Goal: Transaction & Acquisition: Subscribe to service/newsletter

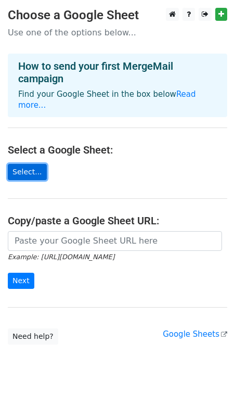
click at [31, 164] on link "Select..." at bounding box center [27, 172] width 39 height 16
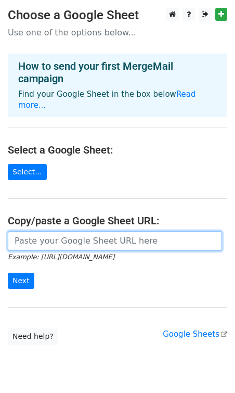
click at [79, 236] on input "url" at bounding box center [115, 241] width 214 height 20
paste input "https://docs.google.com/spreadsheets/d/1pIfkDQoVfMnfzPDPF18Epr2AVh_kFcHP/edit?u…"
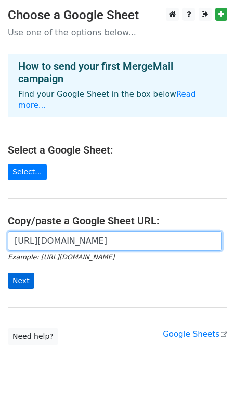
type input "https://docs.google.com/spreadsheets/d/1pIfkDQoVfMnfzPDPF18Epr2AVh_kFcHP/edit?u…"
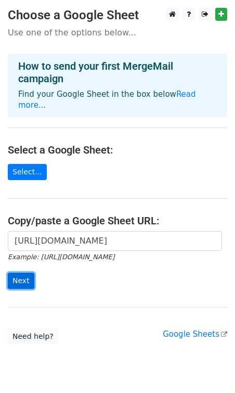
scroll to position [0, 0]
click at [25, 273] on input "Next" at bounding box center [21, 281] width 27 height 16
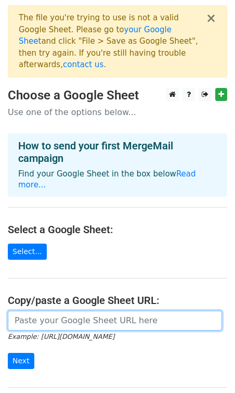
click at [32, 311] on input "url" at bounding box center [115, 321] width 214 height 20
paste input "https://docs.google.com/spreadsheets/d/1MZOZoaK5jQhsqHnVDLZ_DvhE1mJUhEjycw4TwEe…"
type input "https://docs.google.com/spreadsheets/d/1MZOZoaK5jQhsqHnVDLZ_DvhE1mJUhEjycw4TwEe…"
click at [8, 353] on input "Next" at bounding box center [21, 361] width 27 height 16
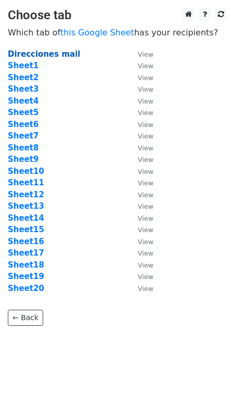
click at [26, 56] on strong "Direcciones mail" at bounding box center [44, 53] width 72 height 9
click at [48, 50] on strong "Direcciones mail" at bounding box center [44, 53] width 72 height 9
click at [26, 56] on strong "Direcciones mail" at bounding box center [44, 53] width 72 height 9
click at [59, 54] on strong "Direcciones mail" at bounding box center [44, 53] width 72 height 9
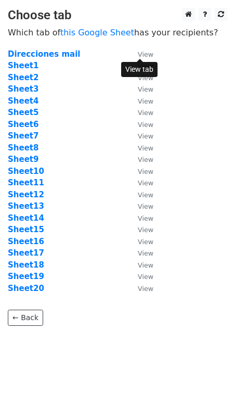
click at [145, 53] on small "View" at bounding box center [146, 54] width 16 height 8
click at [20, 52] on strong "Direcciones mail" at bounding box center [44, 53] width 72 height 9
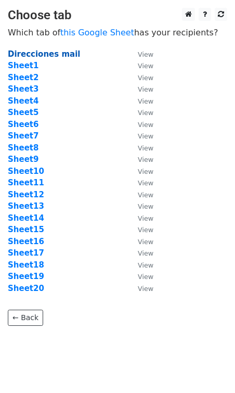
click at [20, 52] on strong "Direcciones mail" at bounding box center [44, 53] width 72 height 9
click at [21, 67] on strong "Sheet1" at bounding box center [23, 65] width 31 height 9
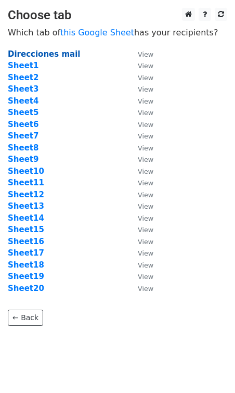
click at [32, 58] on strong "Direcciones mail" at bounding box center [44, 53] width 72 height 9
click at [15, 326] on body "Choose tab Which tab of this Google Sheet has your recipients? Direcciones mail…" at bounding box center [117, 188] width 235 height 360
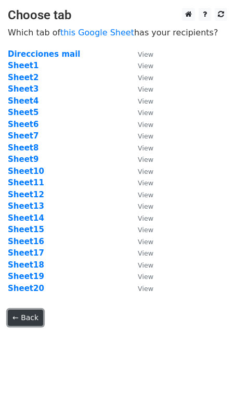
click at [17, 310] on link "← Back" at bounding box center [25, 318] width 35 height 16
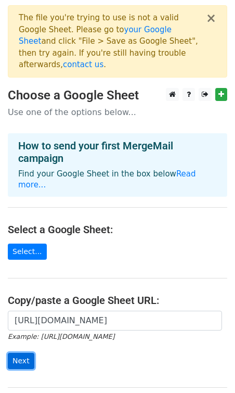
click at [20, 353] on input "Next" at bounding box center [21, 361] width 27 height 16
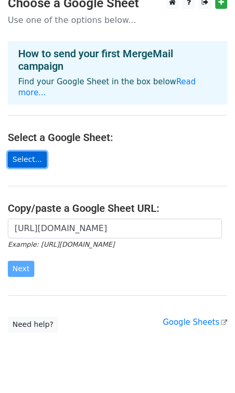
click at [33, 151] on link "Select..." at bounding box center [27, 159] width 39 height 16
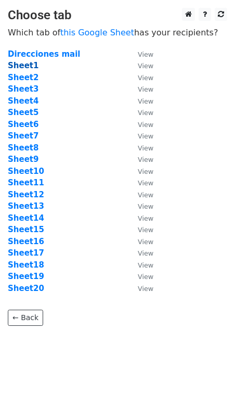
click at [27, 66] on strong "Sheet1" at bounding box center [23, 65] width 31 height 9
click at [24, 53] on strong "Direcciones mail" at bounding box center [44, 53] width 72 height 9
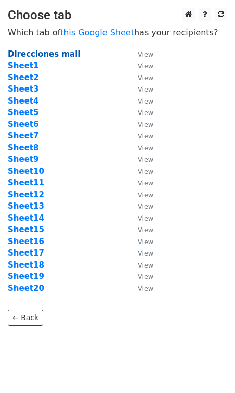
click at [24, 53] on strong "Direcciones mail" at bounding box center [44, 53] width 72 height 9
click at [100, 25] on main "Choose tab Which tab of this Google Sheet has your recipients? Direcciones mail…" at bounding box center [117, 167] width 235 height 318
click at [98, 33] on link "this Google Sheet" at bounding box center [97, 33] width 74 height 10
click at [48, 51] on strong "Direcciones mail" at bounding box center [44, 53] width 72 height 9
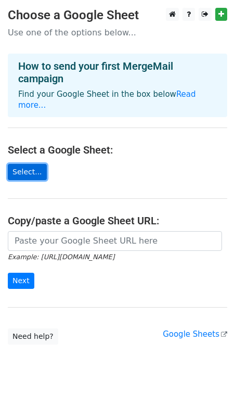
click at [27, 164] on link "Select..." at bounding box center [27, 172] width 39 height 16
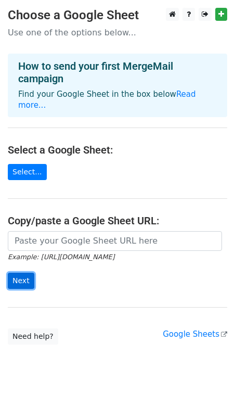
click at [10, 276] on input "Next" at bounding box center [21, 281] width 27 height 16
click at [39, 219] on main "Choose a Google Sheet Use one of the options below... How to send your first Me…" at bounding box center [117, 176] width 235 height 337
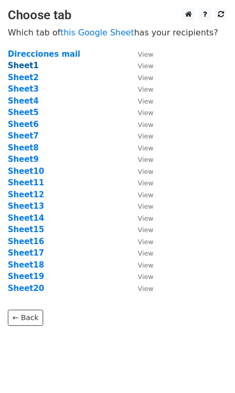
click at [23, 66] on strong "Sheet1" at bounding box center [23, 65] width 31 height 9
click at [24, 58] on strong "Direcciones mail" at bounding box center [44, 53] width 72 height 9
click at [25, 57] on strong "Direcciones mail" at bounding box center [44, 53] width 72 height 9
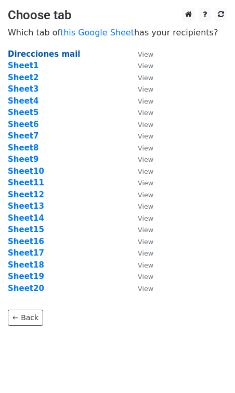
click at [25, 57] on strong "Direcciones mail" at bounding box center [44, 53] width 72 height 9
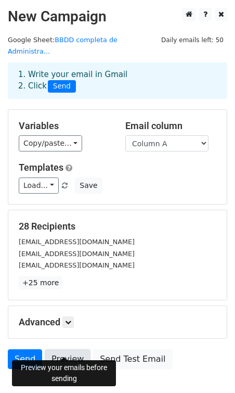
click at [65, 350] on link "Preview" at bounding box center [68, 359] width 46 height 20
click at [62, 350] on link "Preview" at bounding box center [68, 359] width 46 height 20
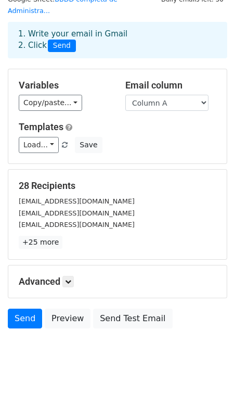
scroll to position [37, 0]
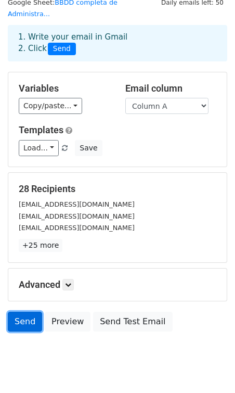
click at [19, 312] on link "Send" at bounding box center [25, 322] width 34 height 20
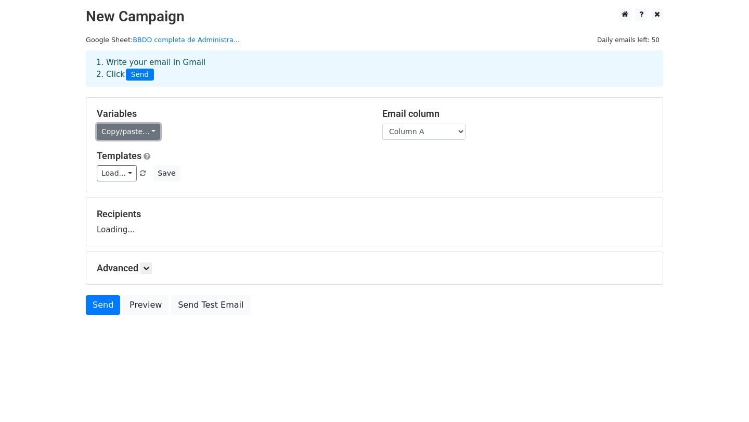
click at [151, 135] on link "Copy/paste..." at bounding box center [128, 132] width 63 height 16
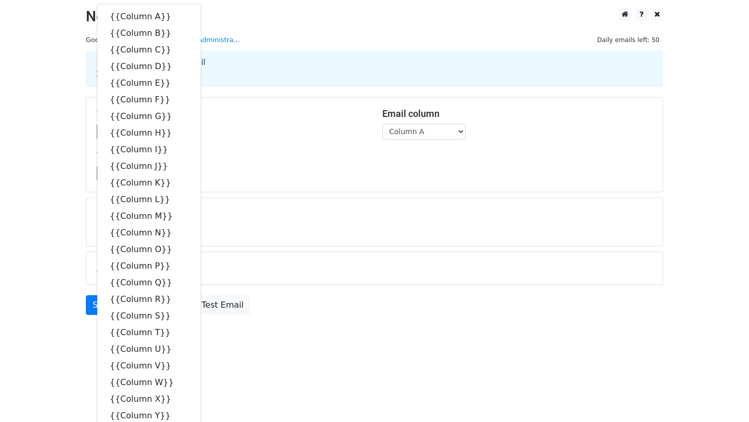
click at [314, 21] on h2 "New Campaign" at bounding box center [375, 17] width 578 height 18
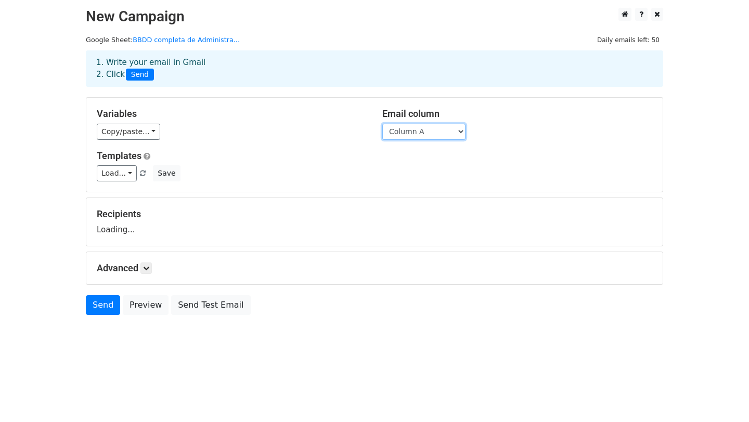
click at [459, 130] on select "Column A Column B Column C Column D Column E Column F Column G Column H Column …" at bounding box center [423, 132] width 83 height 16
click at [447, 132] on select "Column A Column B Column C Column D Column E Column F Column G Column H Column …" at bounding box center [423, 132] width 83 height 16
select select "Column A"
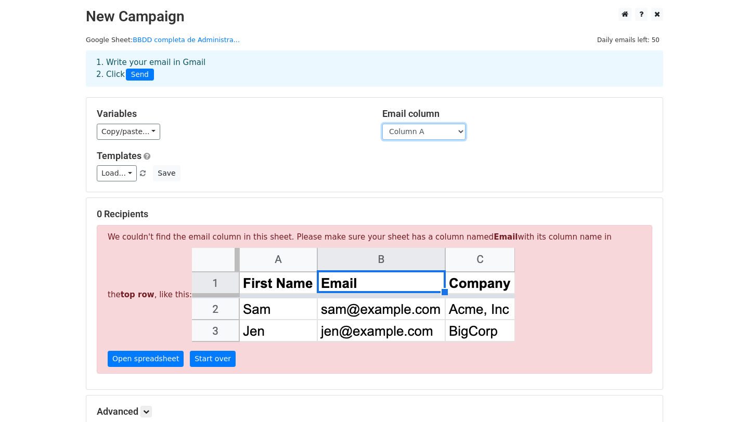
click at [444, 126] on select "Column A Column B Column C Column D Column E Column F Column G Column H Column …" at bounding box center [423, 132] width 83 height 16
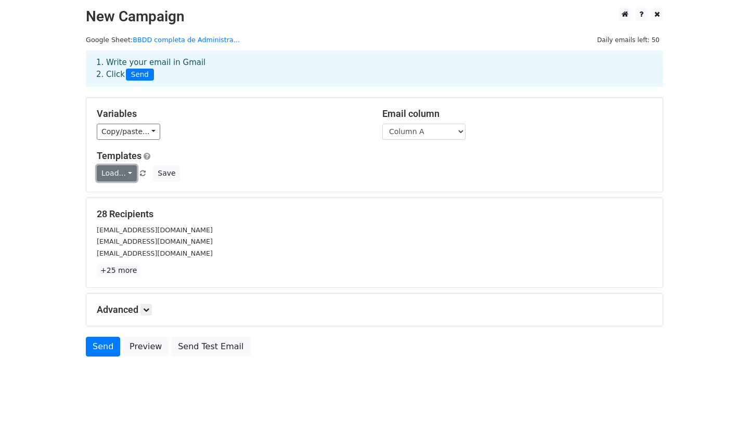
click at [128, 174] on link "Load..." at bounding box center [117, 173] width 40 height 16
click at [229, 145] on div "Variables Copy/paste... {{Column A}} {{Column B}} {{Column C}} {{Column D}} {{C…" at bounding box center [374, 145] width 577 height 94
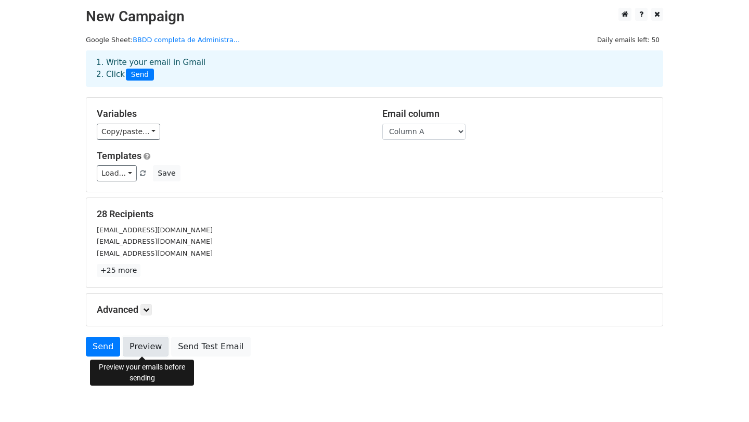
click at [132, 345] on link "Preview" at bounding box center [146, 347] width 46 height 20
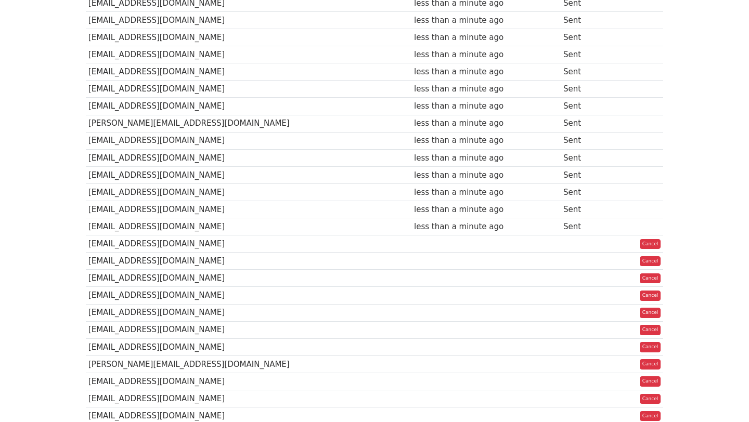
scroll to position [329, 0]
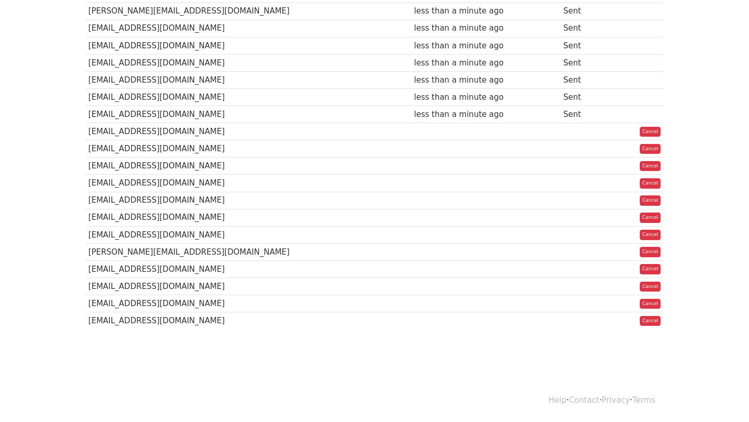
click at [272, 354] on body "MergeMail Campaigns Templates Reports Open Gmail Daily emails left: 34 Help [EM…" at bounding box center [374, 25] width 749 height 707
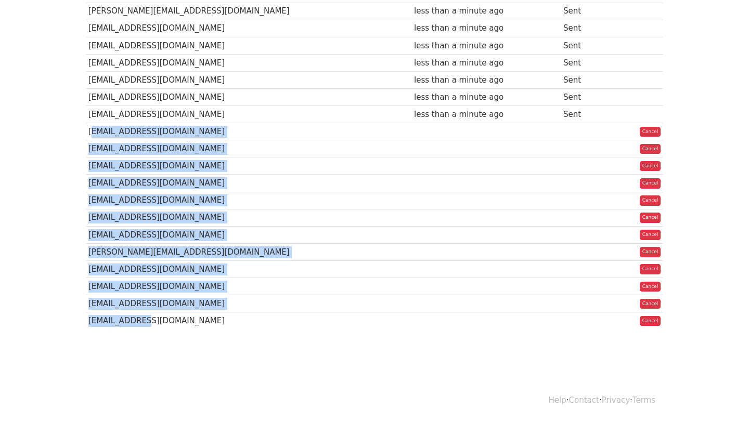
drag, startPoint x: 149, startPoint y: 319, endPoint x: 87, endPoint y: 133, distance: 196.3
click at [87, 132] on tbody "Recipient ↑ ↓ Sent ↑ ↓ Status [EMAIL_ADDRESS][DOMAIN_NAME] less than a minute a…" at bounding box center [375, 79] width 578 height 499
copy tbody "[EMAIL_ADDRESS][DOMAIN_NAME] Cancel [EMAIL_ADDRESS][DOMAIN_NAME] Cancel [EMAIL_…"
